Goal: Complete application form: Complete application form

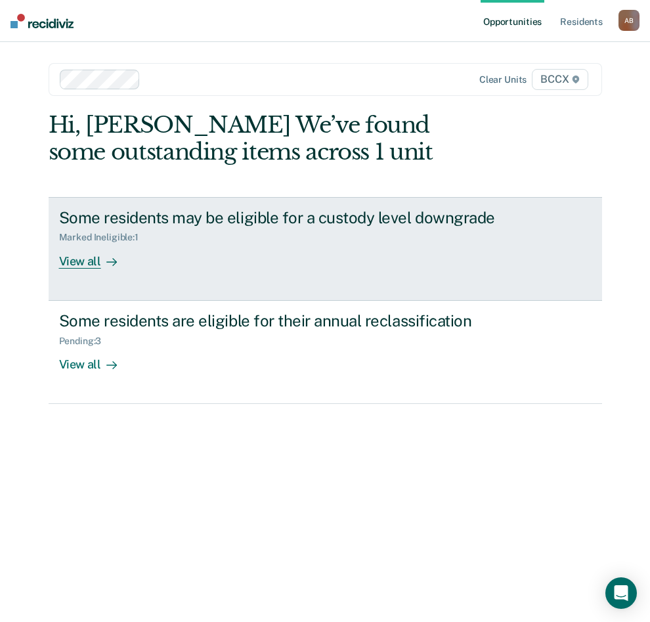
click at [90, 267] on div "View all" at bounding box center [96, 256] width 74 height 26
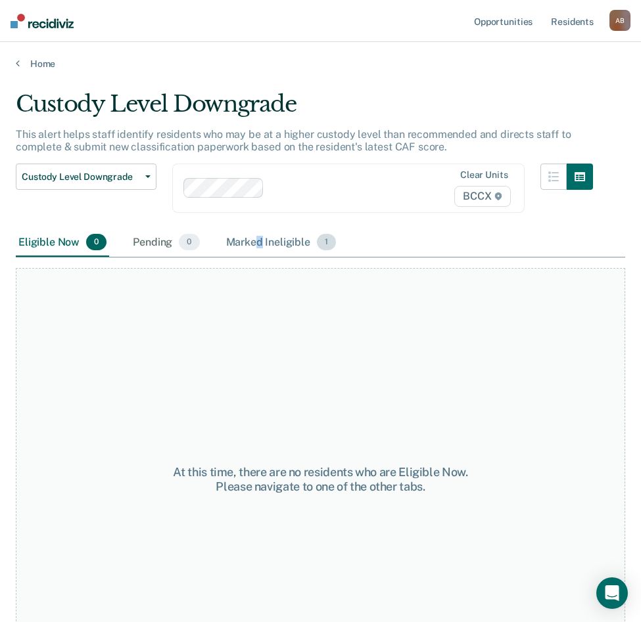
click at [260, 235] on div "Marked Ineligible 1" at bounding box center [281, 243] width 116 height 29
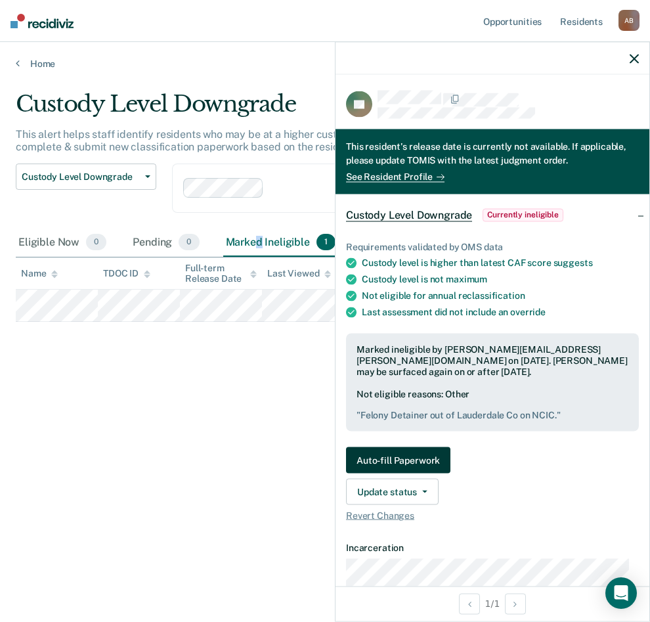
click at [428, 459] on button "Auto-fill Paperwork" at bounding box center [398, 460] width 104 height 26
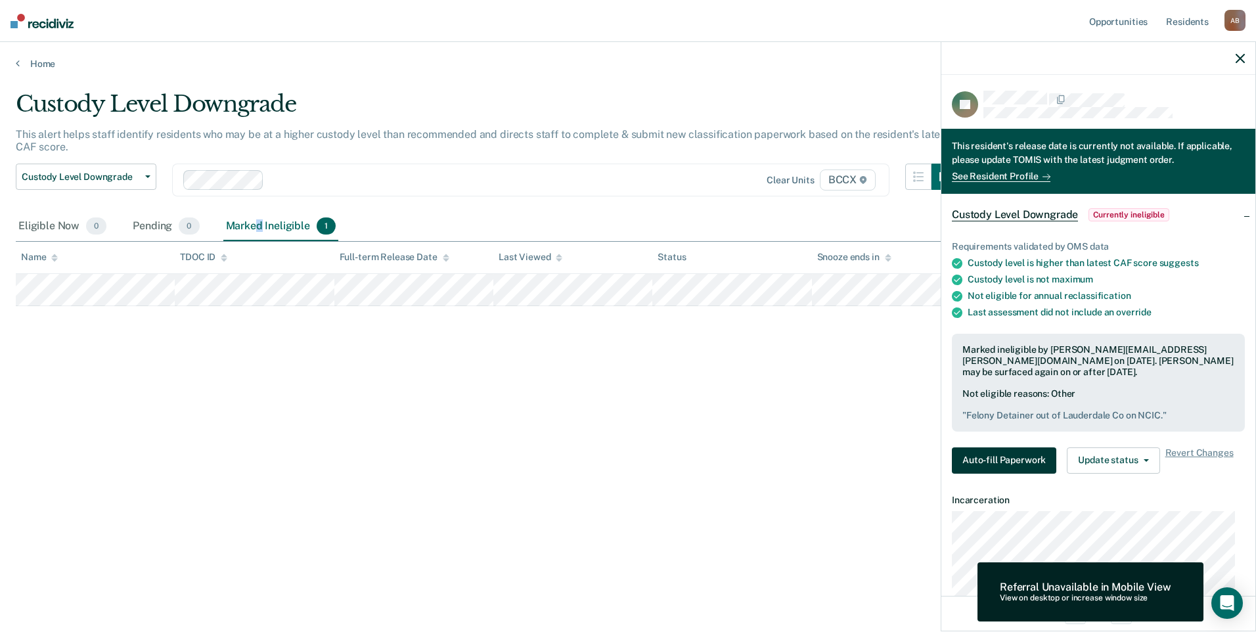
click at [650, 462] on button "Auto-fill Paperwork" at bounding box center [1004, 460] width 104 height 26
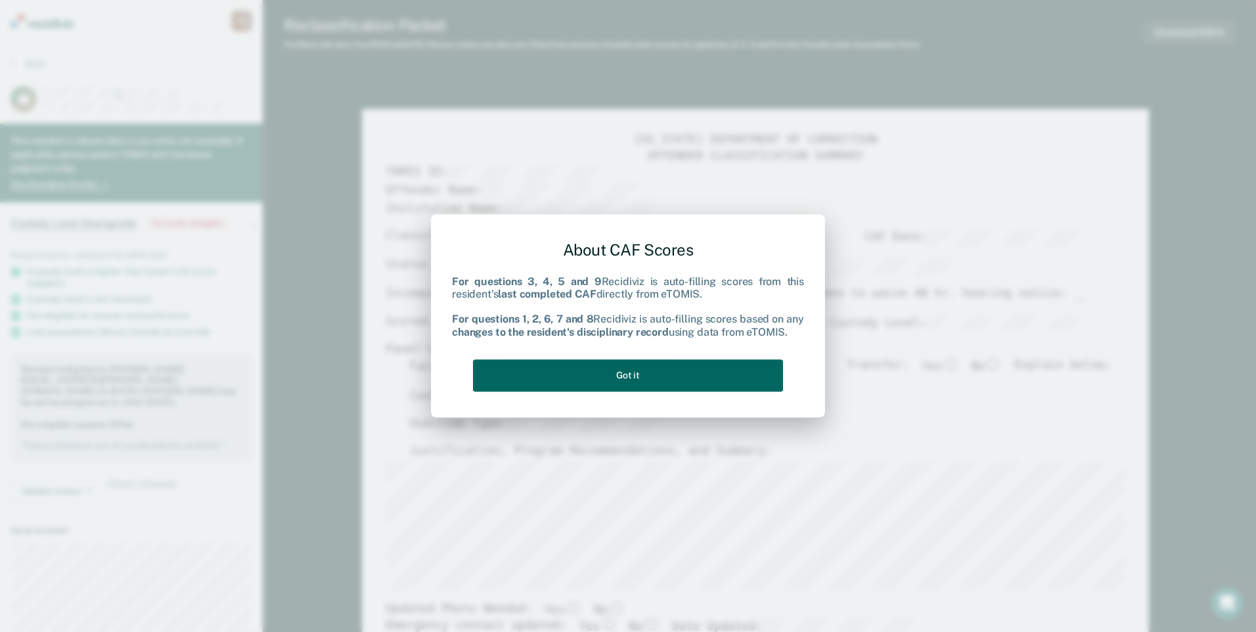
click at [585, 369] on button "Got it" at bounding box center [628, 375] width 310 height 32
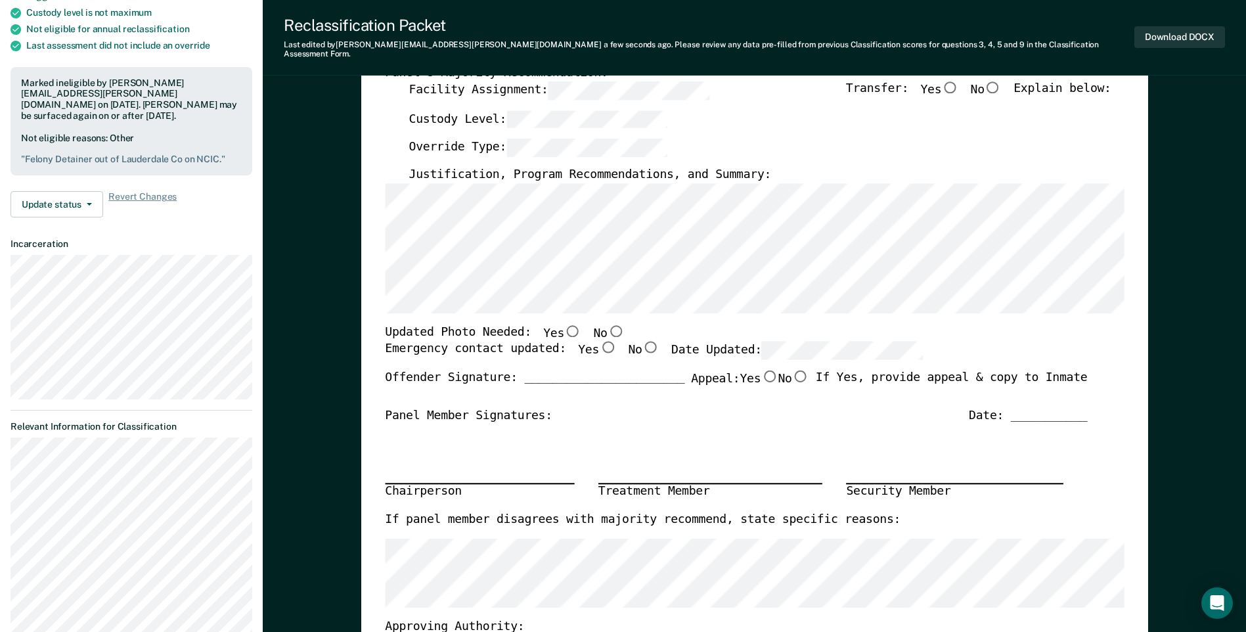
scroll to position [263, 0]
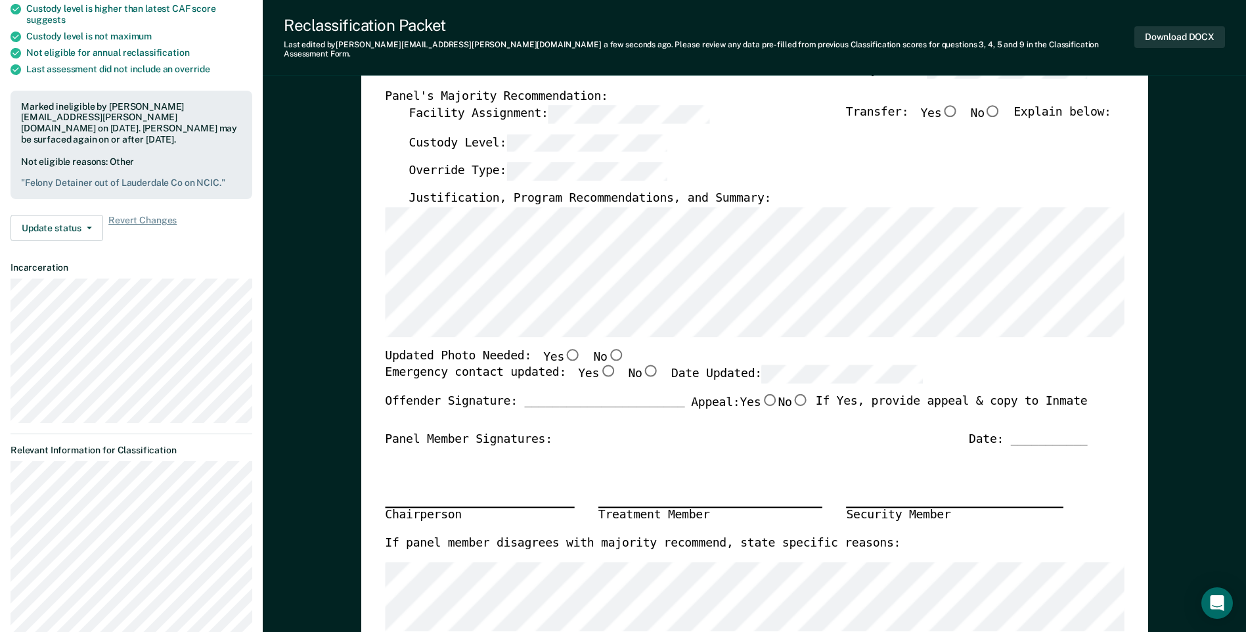
click at [607, 348] on input "No" at bounding box center [615, 354] width 17 height 12
type textarea "x"
radio input "true"
click at [642, 365] on input "No" at bounding box center [650, 371] width 17 height 12
type textarea "x"
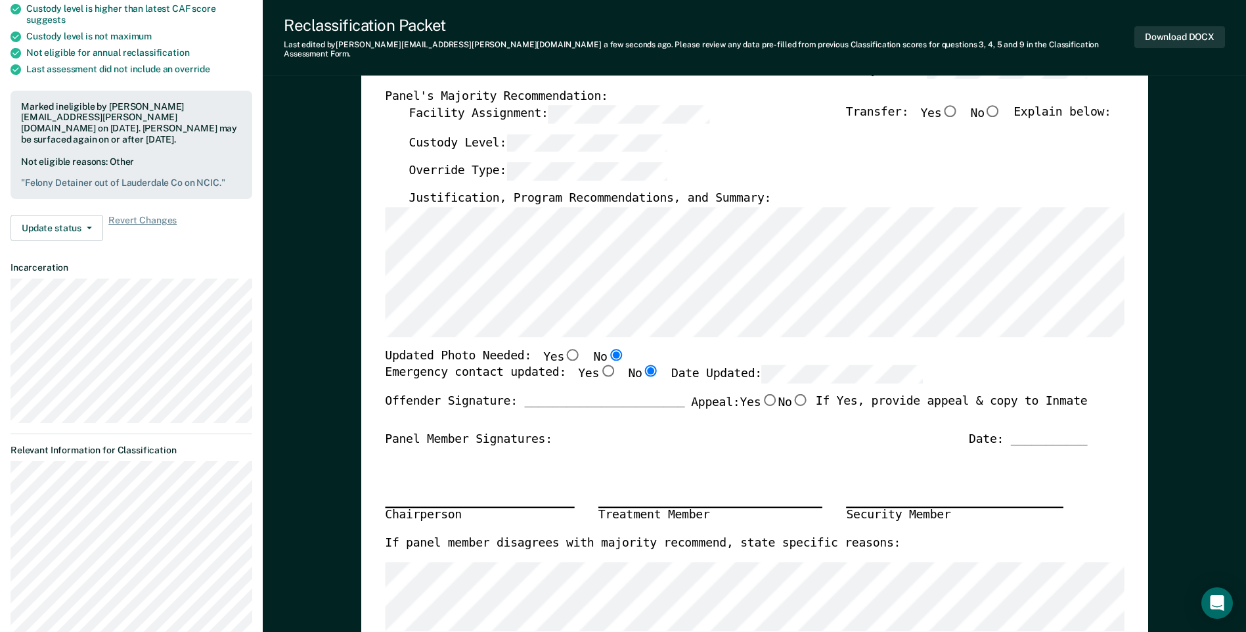
radio input "true"
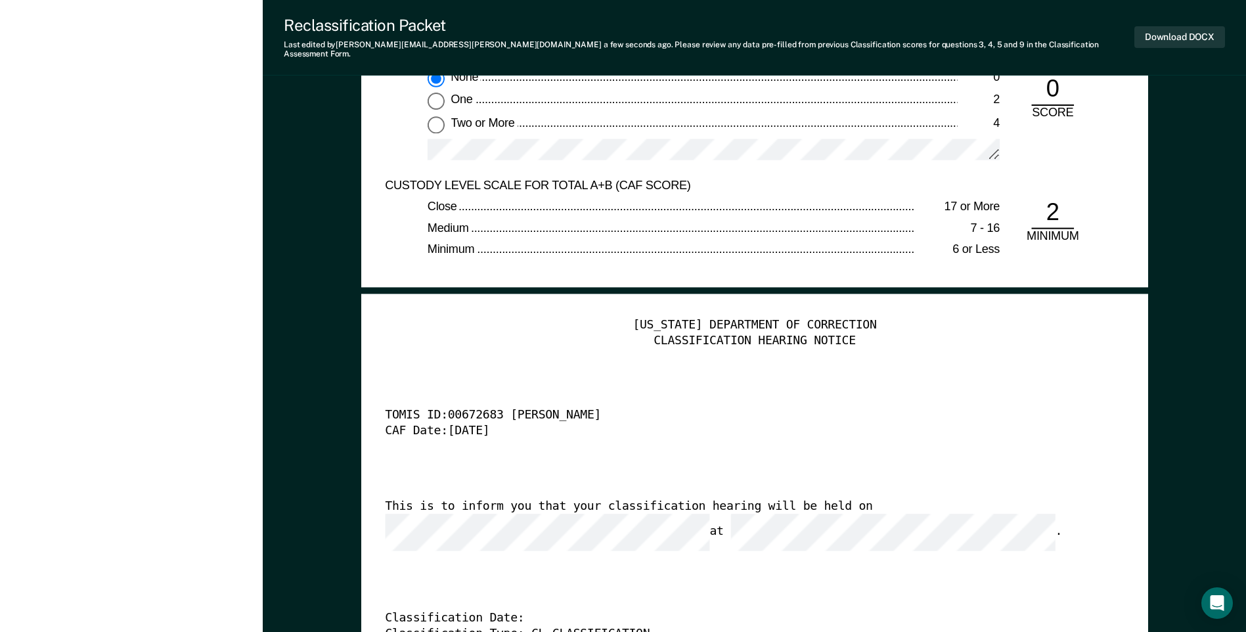
scroll to position [3212, 0]
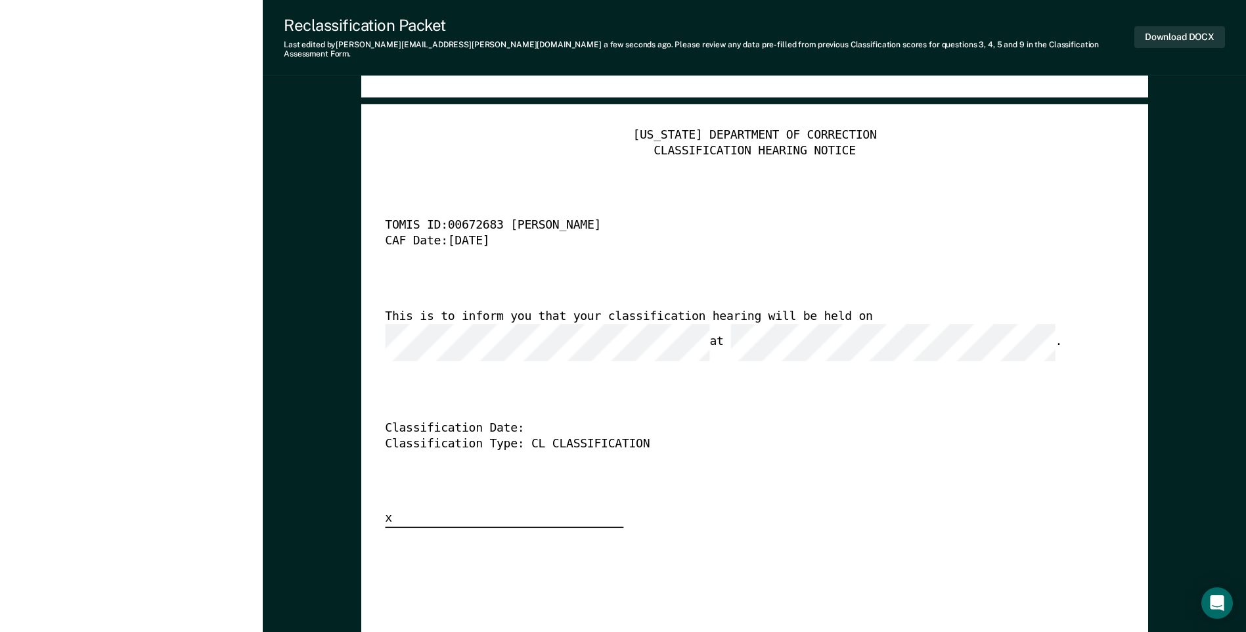
click at [650, 436] on div "Classification Type: CL CLASSIFICATION" at bounding box center [736, 444] width 702 height 16
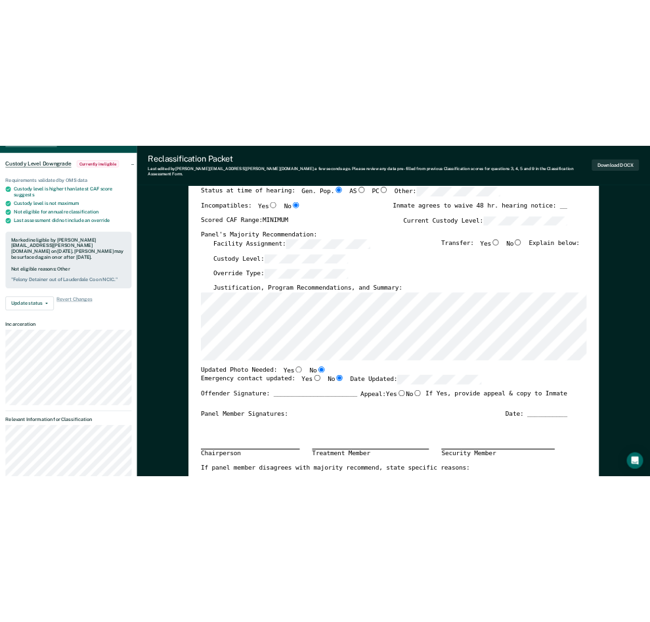
scroll to position [0, 0]
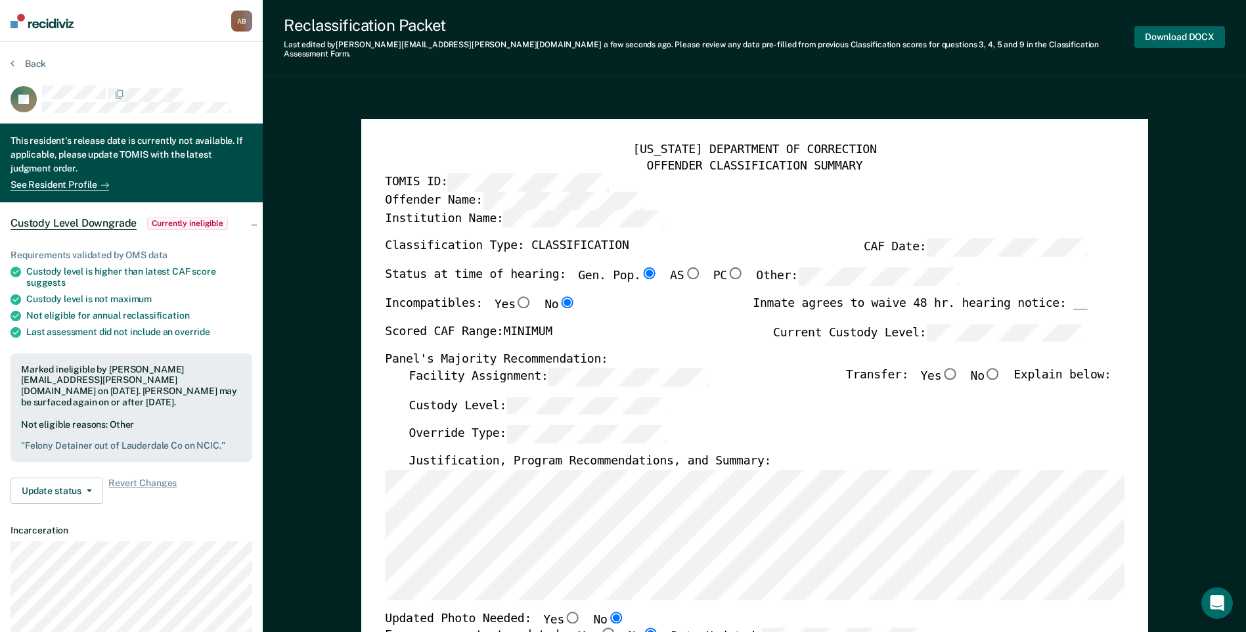
click at [650, 30] on button "Download DOCX" at bounding box center [1180, 37] width 91 height 22
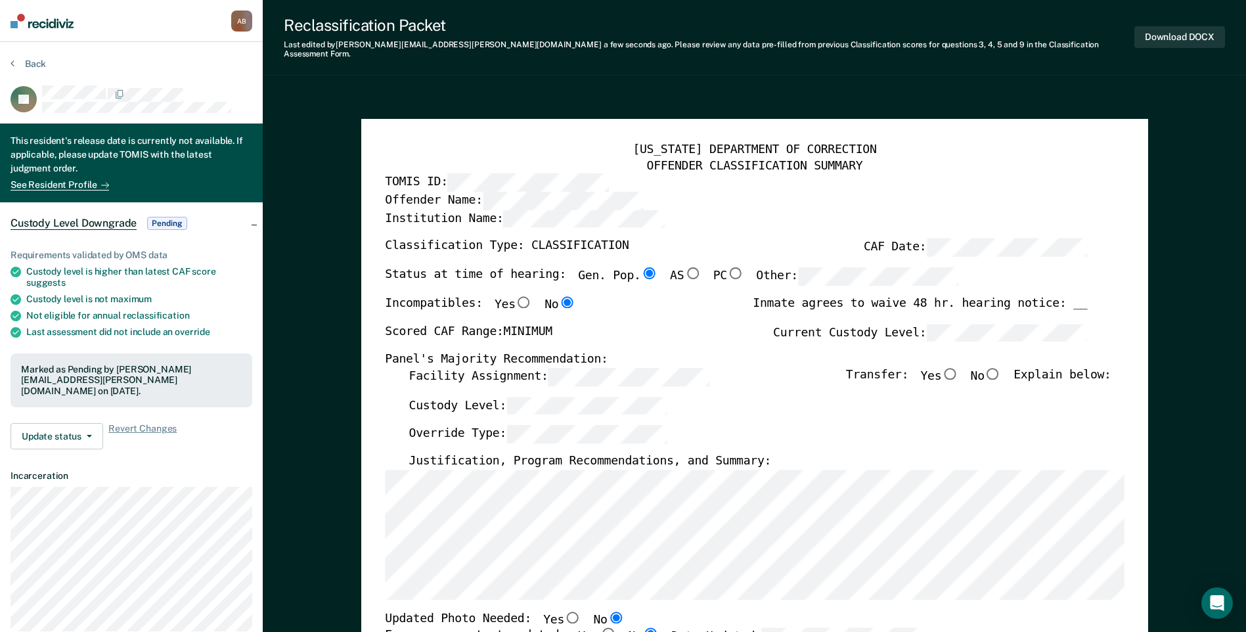
type textarea "x"
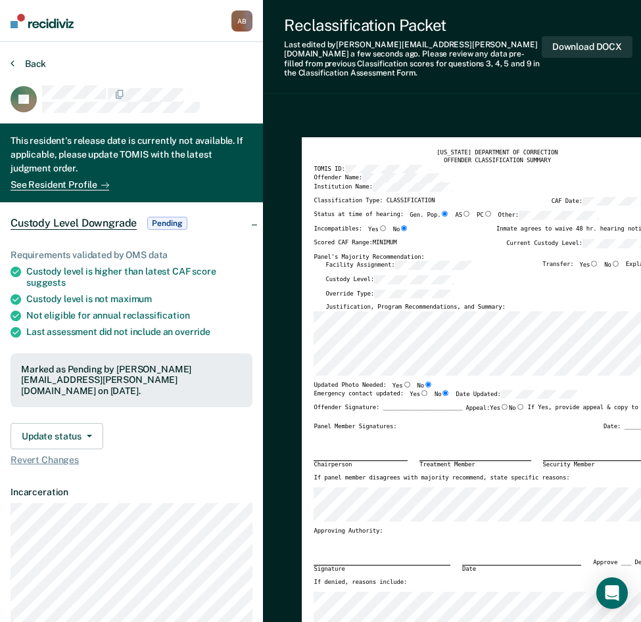
click at [39, 64] on button "Back" at bounding box center [28, 64] width 35 height 12
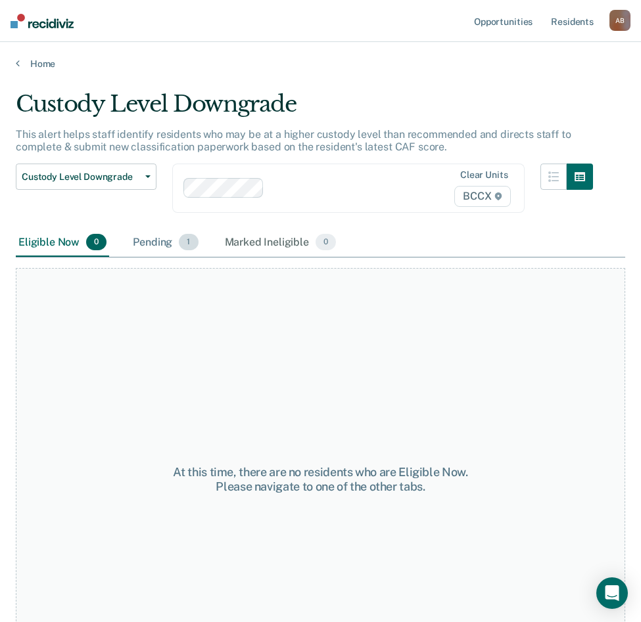
click at [166, 245] on div "Pending 1" at bounding box center [165, 243] width 70 height 29
